Goal: Navigation & Orientation: Find specific page/section

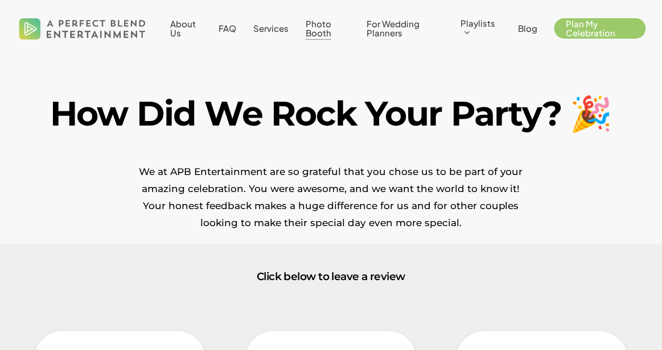
click at [320, 29] on span "Photo Booth" at bounding box center [319, 28] width 26 height 20
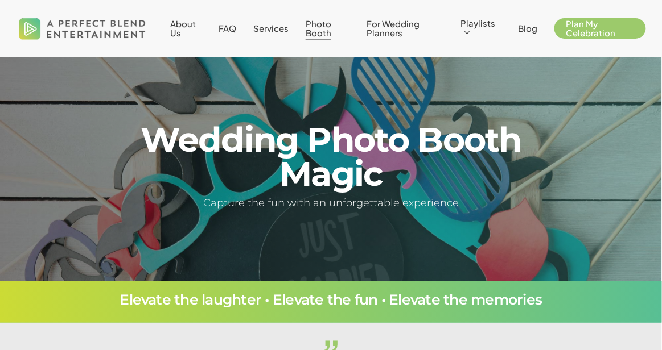
click at [314, 31] on span "Photo Booth" at bounding box center [319, 28] width 26 height 20
click at [277, 31] on span "Services" at bounding box center [270, 28] width 35 height 11
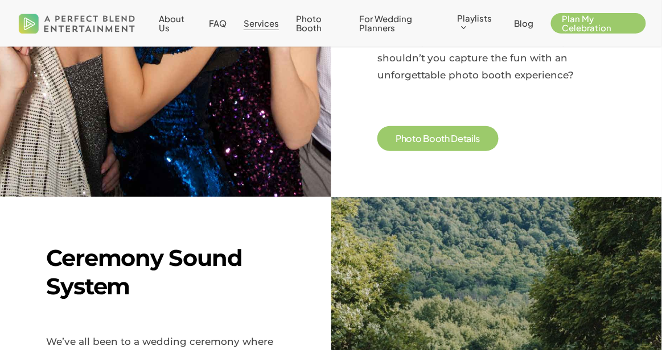
scroll to position [1160, 0]
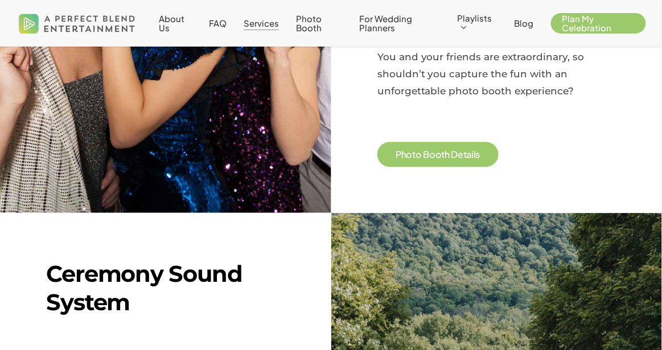
click at [445, 150] on span "h" at bounding box center [446, 154] width 5 height 9
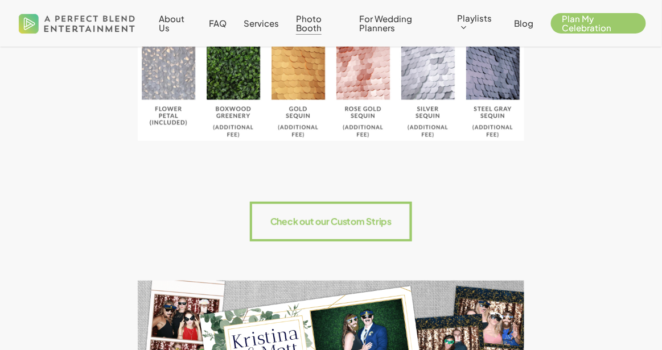
scroll to position [1101, 0]
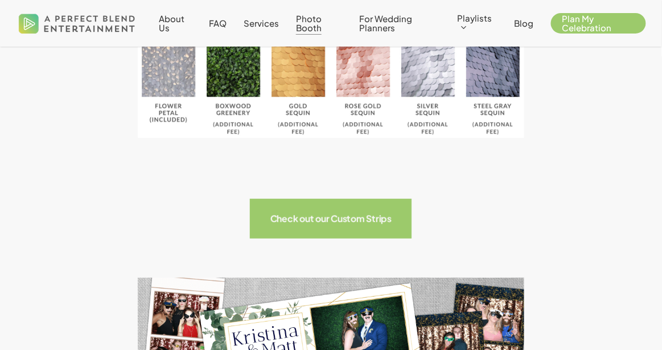
click at [270, 235] on rect at bounding box center [331, 219] width 162 height 40
